Goal: Information Seeking & Learning: Learn about a topic

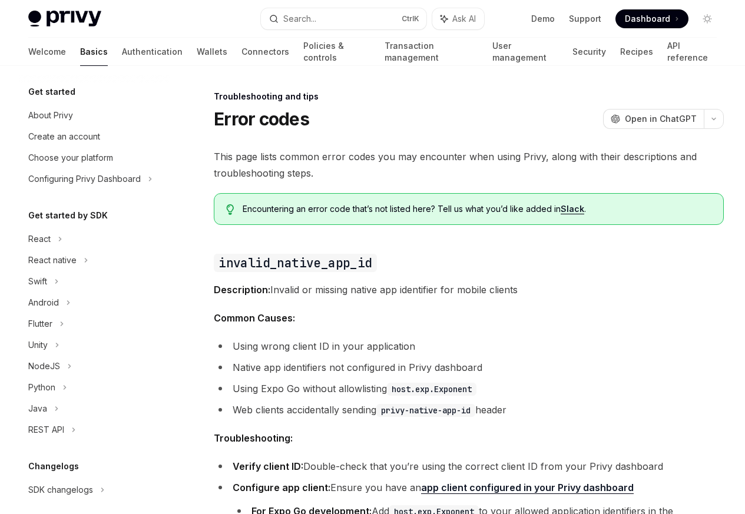
scroll to position [112, 0]
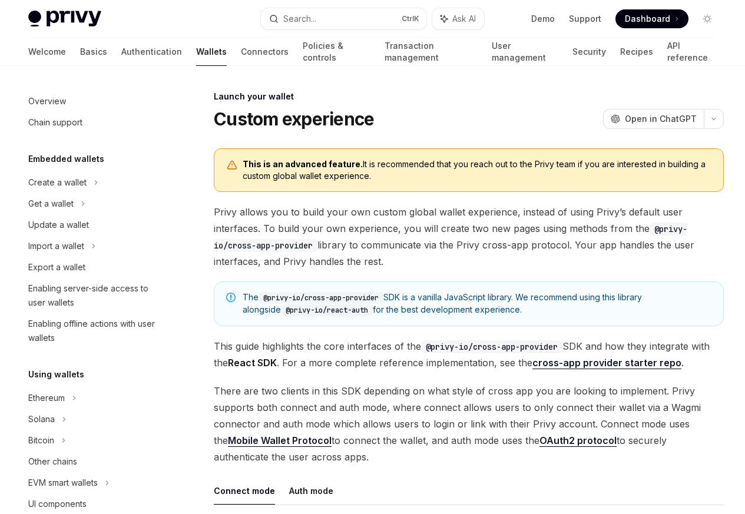
scroll to position [540, 0]
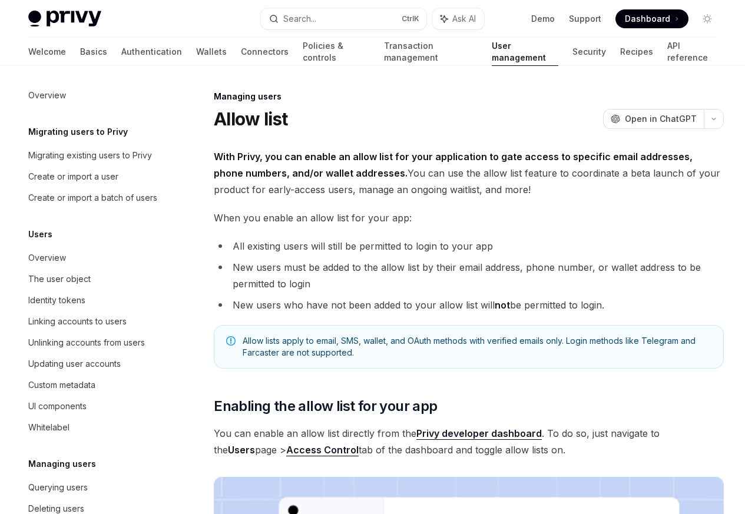
scroll to position [166, 0]
